Goal: Book appointment/travel/reservation

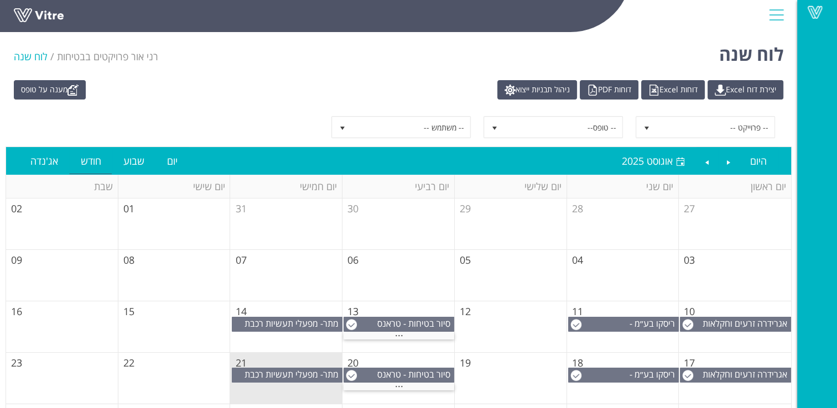
scroll to position [102, 0]
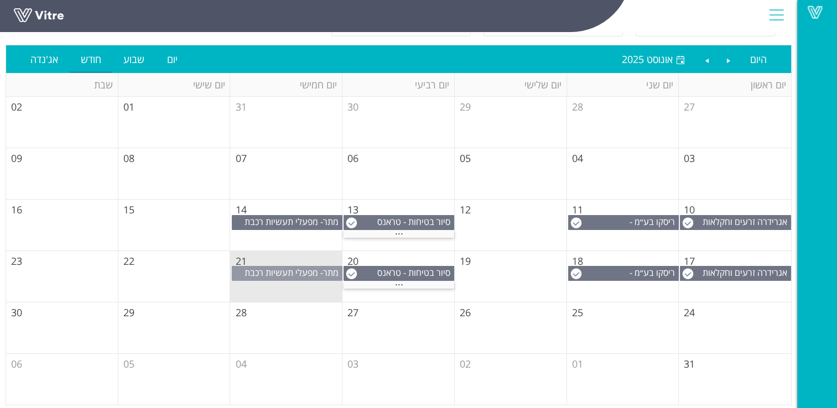
click at [288, 270] on span "מתר- מפעלי תעשיות רכבת (1999) בע"מ" at bounding box center [292, 279] width 97 height 24
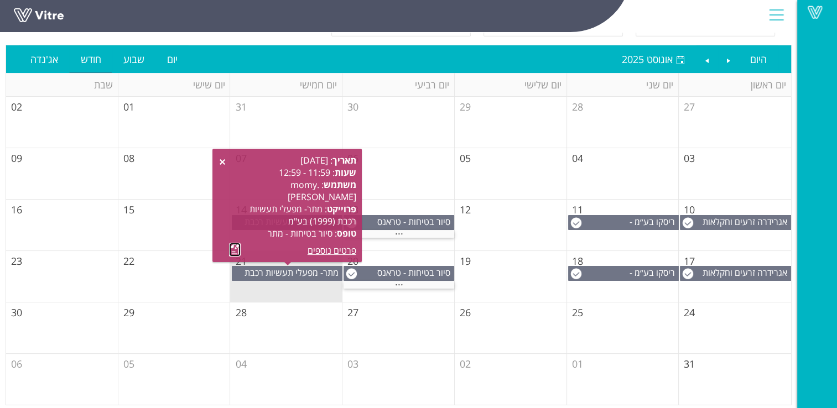
click at [236, 247] on link at bounding box center [235, 250] width 12 height 14
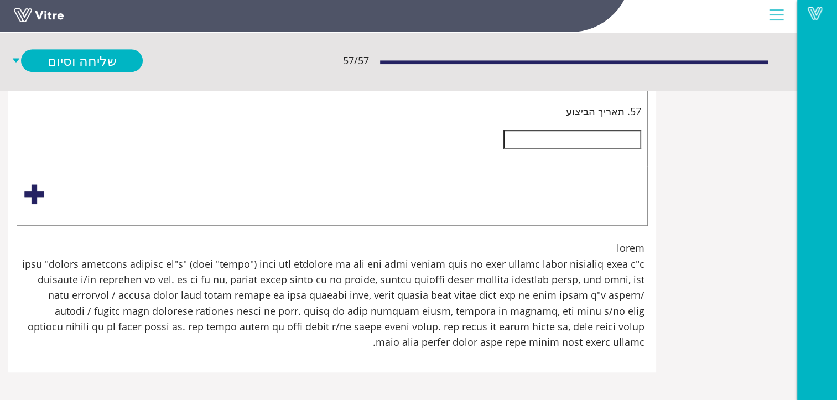
scroll to position [21443, -122]
click at [641, 80] on div "Select an option" at bounding box center [332, 72] width 618 height 18
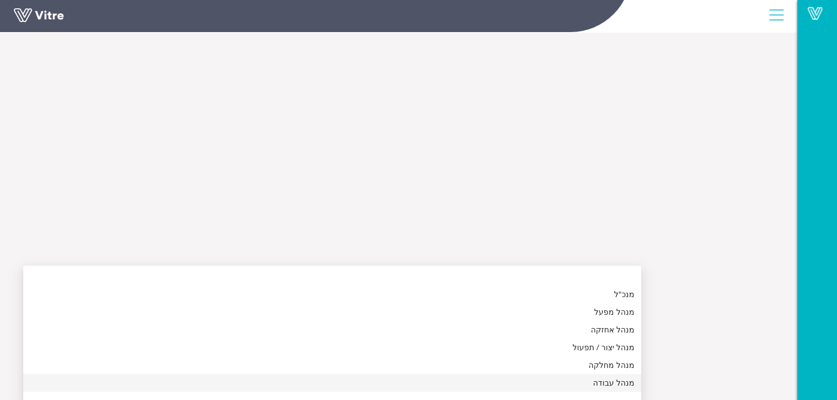
click at [634, 380] on div "מנהל עבודה" at bounding box center [332, 383] width 605 height 12
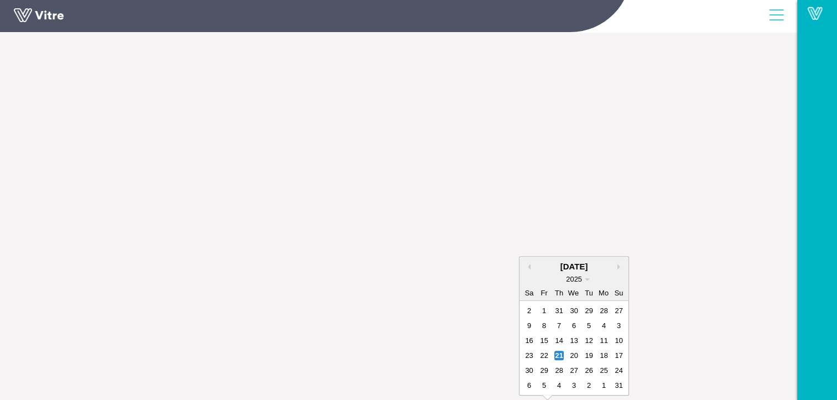
click at [564, 366] on div "28" at bounding box center [558, 370] width 9 height 9
type input "28/08/2025"
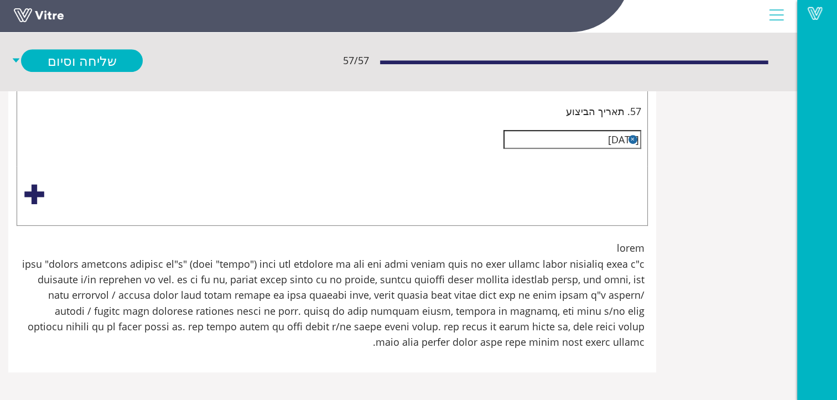
scroll to position [21166, -122]
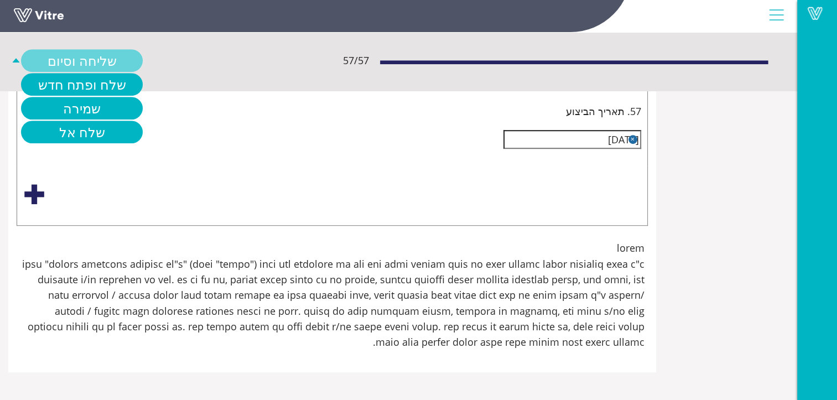
click at [143, 56] on link "שליחה וסיום" at bounding box center [82, 60] width 122 height 23
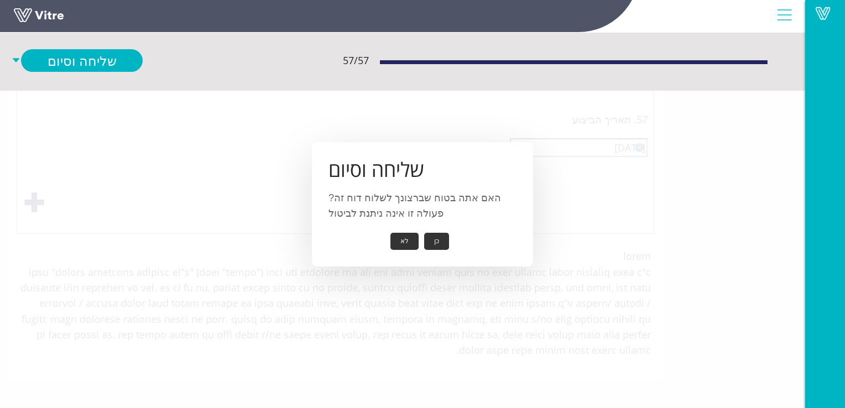
click at [431, 240] on button "כן" at bounding box center [436, 241] width 25 height 17
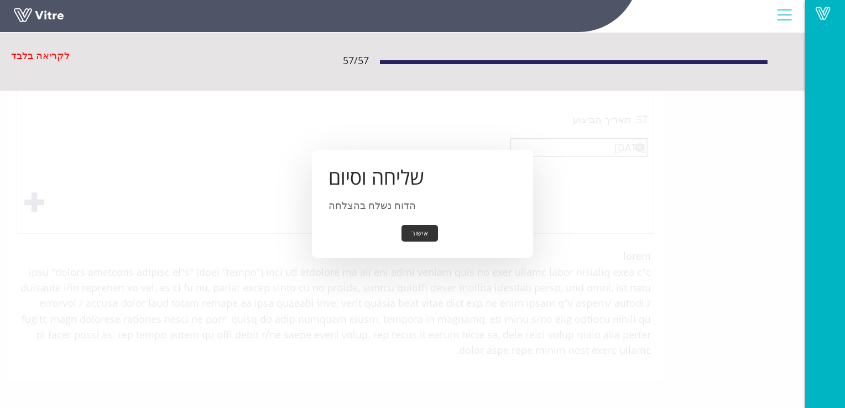
click at [423, 233] on button "אישור" at bounding box center [420, 233] width 37 height 17
